Goal: Navigation & Orientation: Go to known website

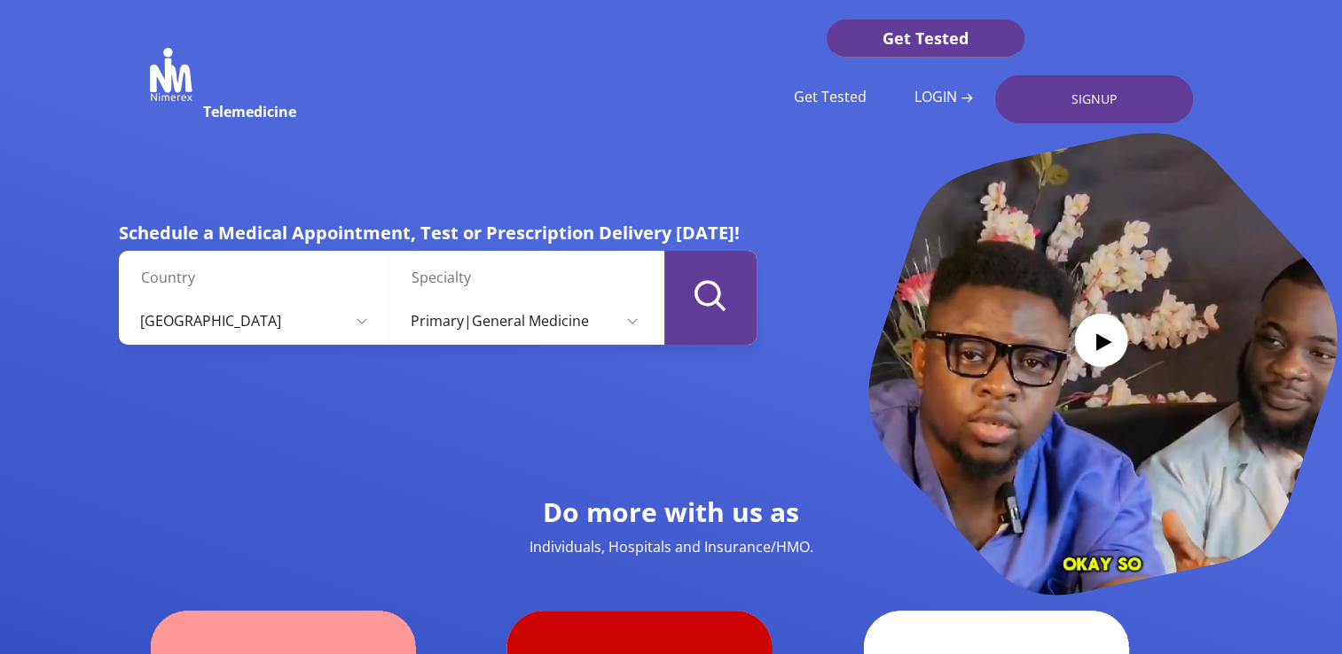
click at [724, 296] on icon "submit" at bounding box center [710, 295] width 32 height 31
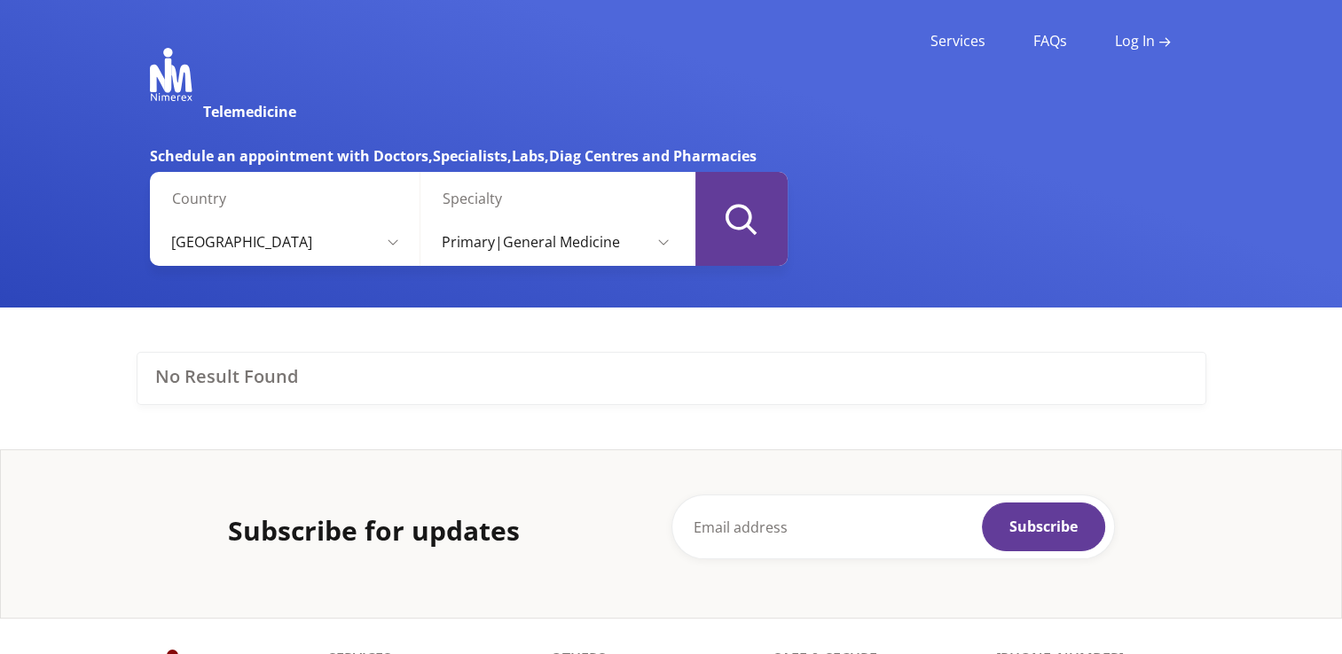
click at [754, 223] on icon "button" at bounding box center [741, 219] width 32 height 31
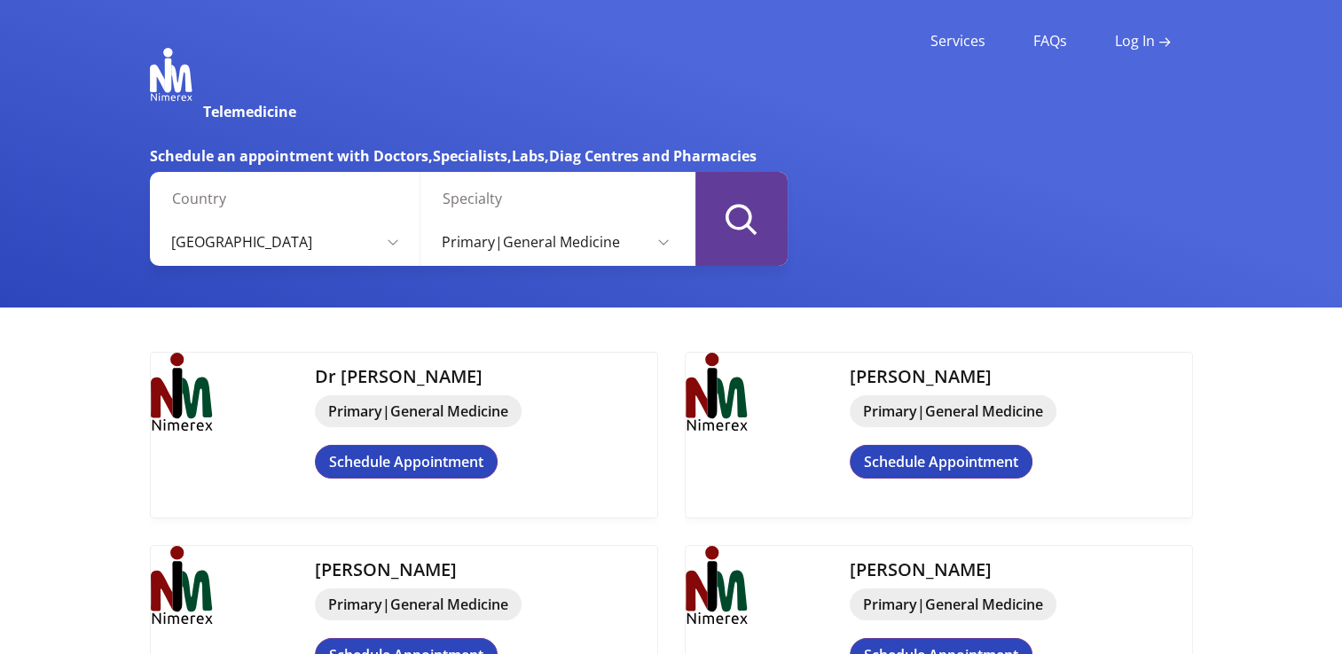
click at [661, 246] on select "Primary|General Medicine Clinical laboratory sciences Dermatology Dietetics Eme…" at bounding box center [555, 242] width 252 height 48
click at [429, 218] on select "Primary|General Medicine Clinical laboratory sciences Dermatology Dietetics Eme…" at bounding box center [555, 242] width 252 height 48
click at [741, 223] on icon "button" at bounding box center [741, 219] width 32 height 31
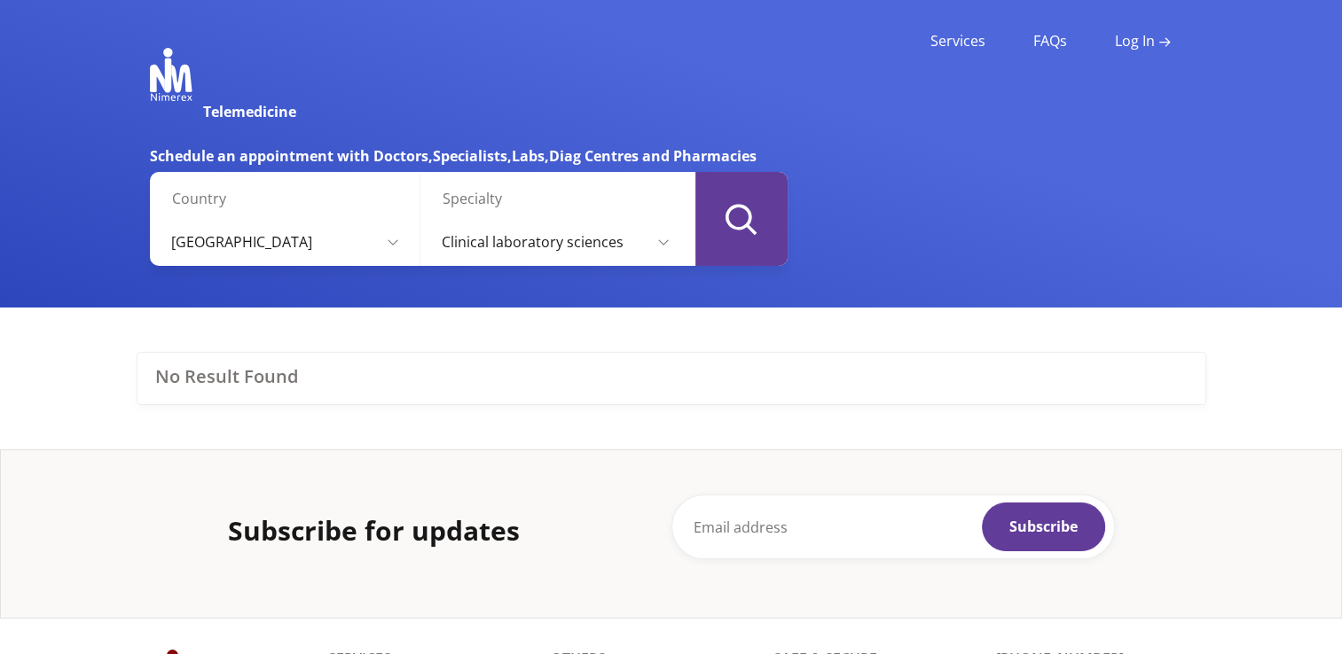
click at [662, 245] on select "Primary|General Medicine Clinical laboratory sciences Dermatology Dietetics Eme…" at bounding box center [555, 242] width 252 height 48
click at [429, 218] on select "Primary|General Medicine Clinical laboratory sciences Dermatology Dietetics Eme…" at bounding box center [555, 242] width 252 height 48
click at [748, 239] on button "button" at bounding box center [741, 219] width 92 height 94
click at [740, 222] on icon "button" at bounding box center [741, 219] width 32 height 31
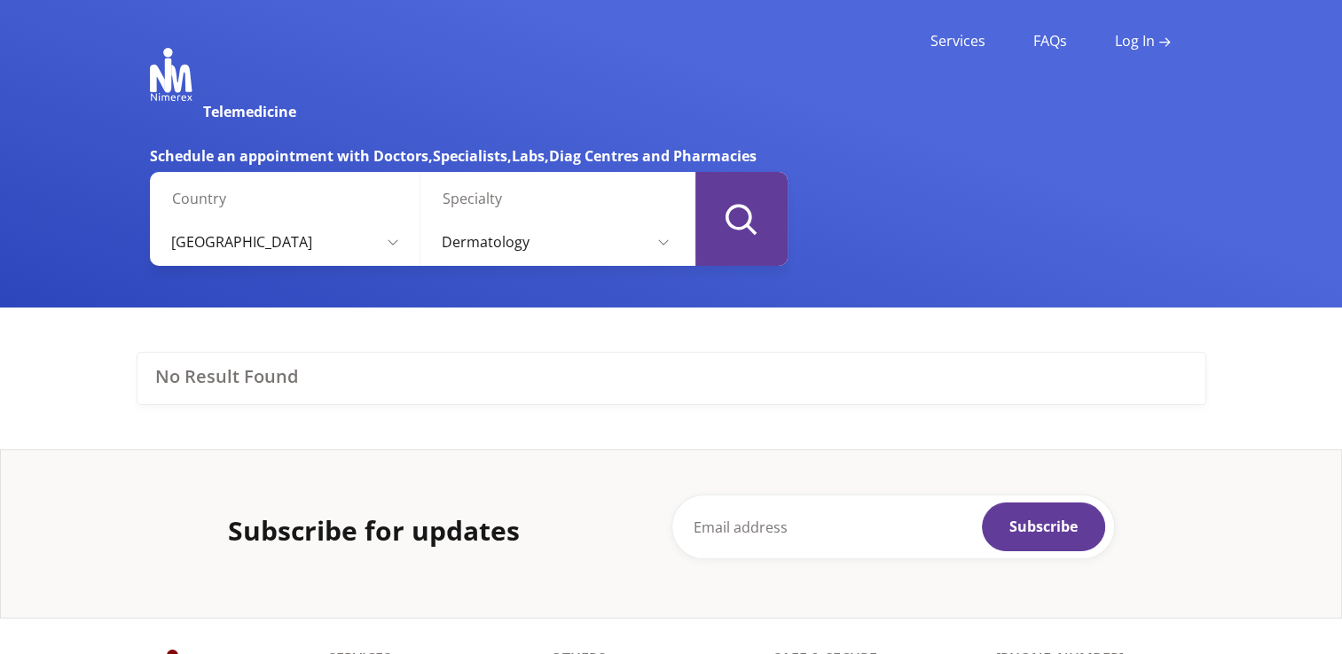
click at [740, 222] on icon "button" at bounding box center [741, 219] width 32 height 31
click at [662, 246] on select "Primary|General Medicine Clinical laboratory sciences Dermatology Dietetics Eme…" at bounding box center [555, 242] width 252 height 48
click at [429, 218] on select "Primary|General Medicine Clinical laboratory sciences Dermatology Dietetics Eme…" at bounding box center [555, 242] width 252 height 48
click at [733, 228] on icon "button" at bounding box center [741, 219] width 32 height 31
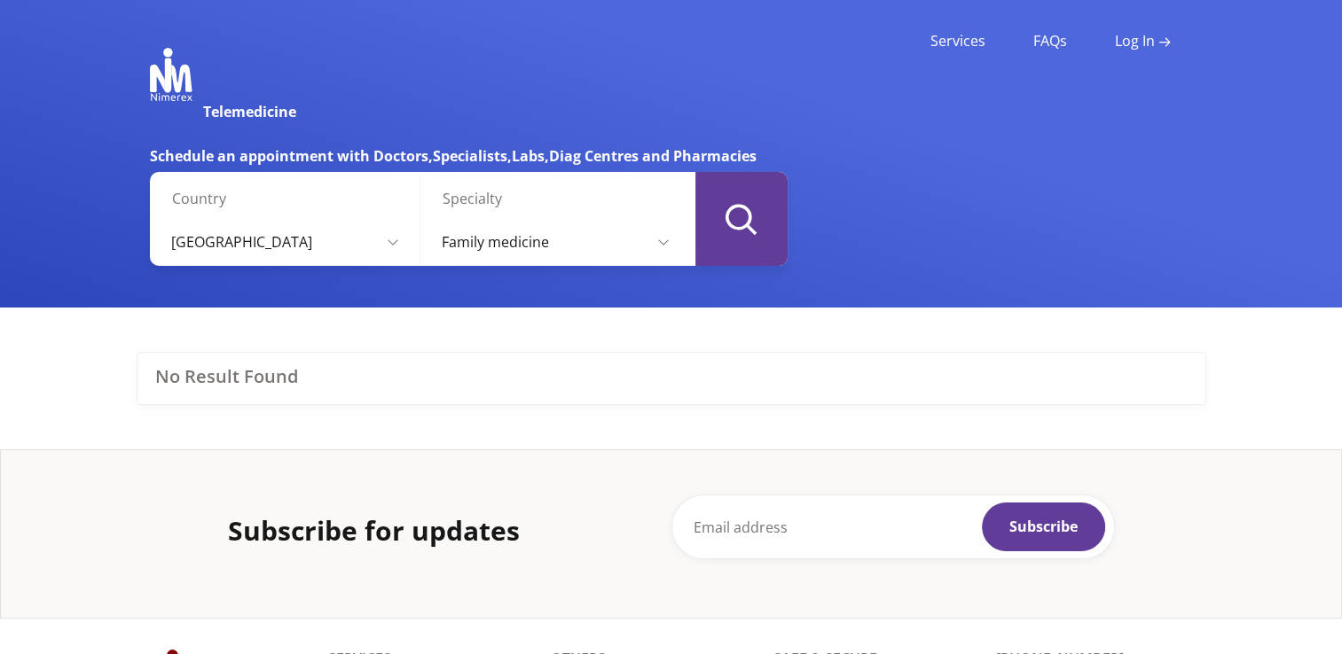
click at [738, 222] on icon "button" at bounding box center [741, 219] width 32 height 31
click at [666, 243] on select "Primary|General Medicine Clinical laboratory sciences Dermatology Dietetics Eme…" at bounding box center [555, 242] width 252 height 48
select select "20"
click at [429, 218] on select "Primary|General Medicine Clinical laboratory sciences Dermatology Dietetics Eme…" at bounding box center [555, 242] width 252 height 48
click at [725, 211] on icon "button" at bounding box center [741, 219] width 32 height 31
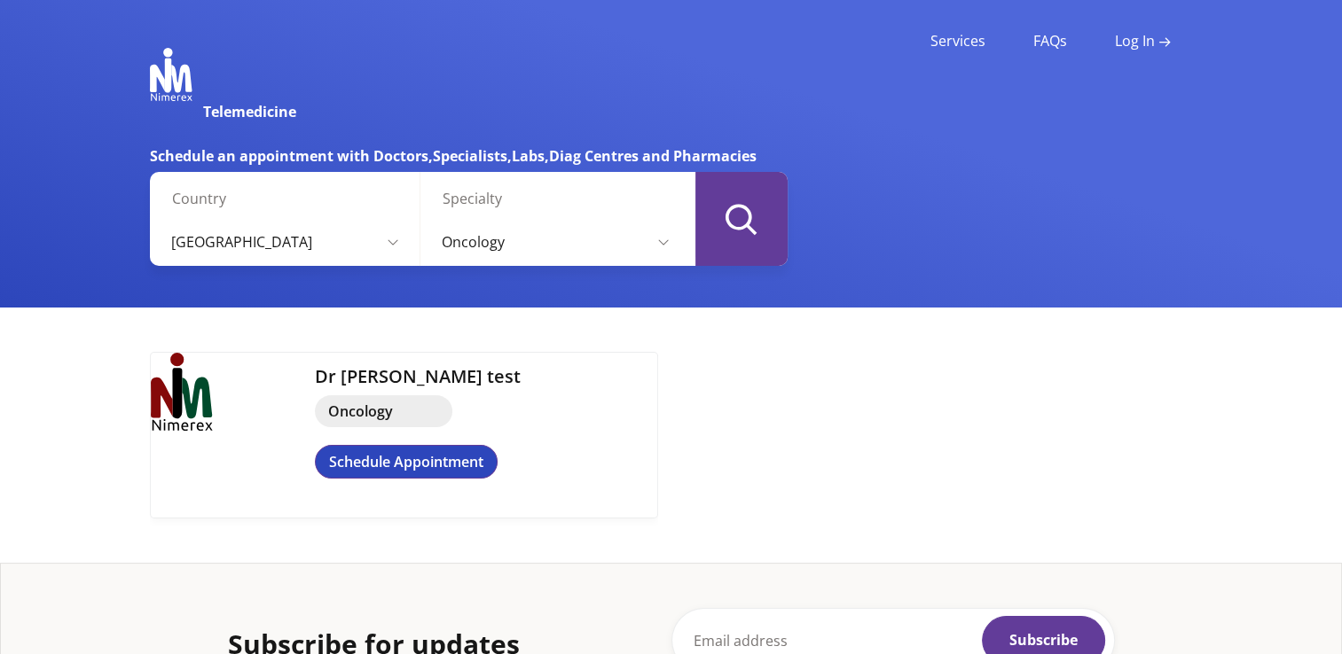
click at [161, 82] on img at bounding box center [171, 74] width 43 height 53
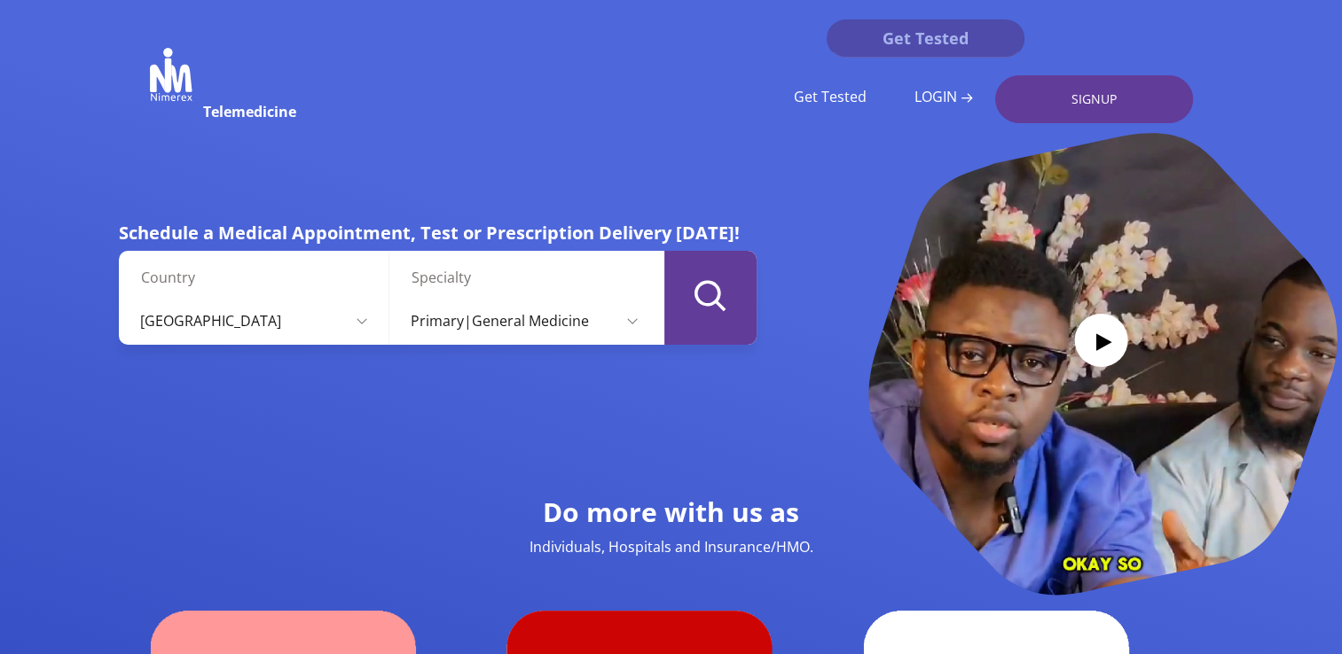
click at [936, 37] on link "Get Tested" at bounding box center [925, 39] width 198 height 38
